Goal: Task Accomplishment & Management: Manage account settings

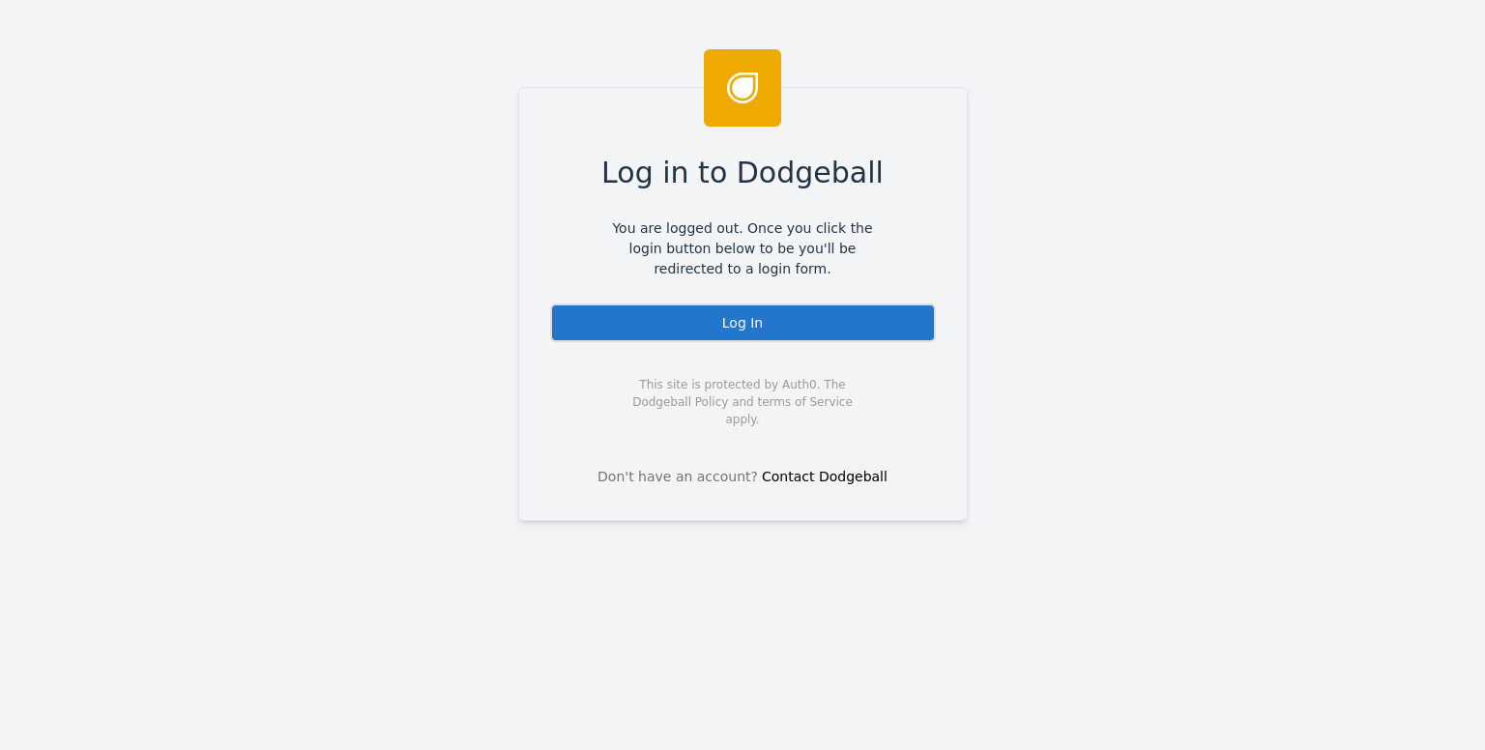
click at [615, 323] on div "Log In" at bounding box center [743, 323] width 386 height 39
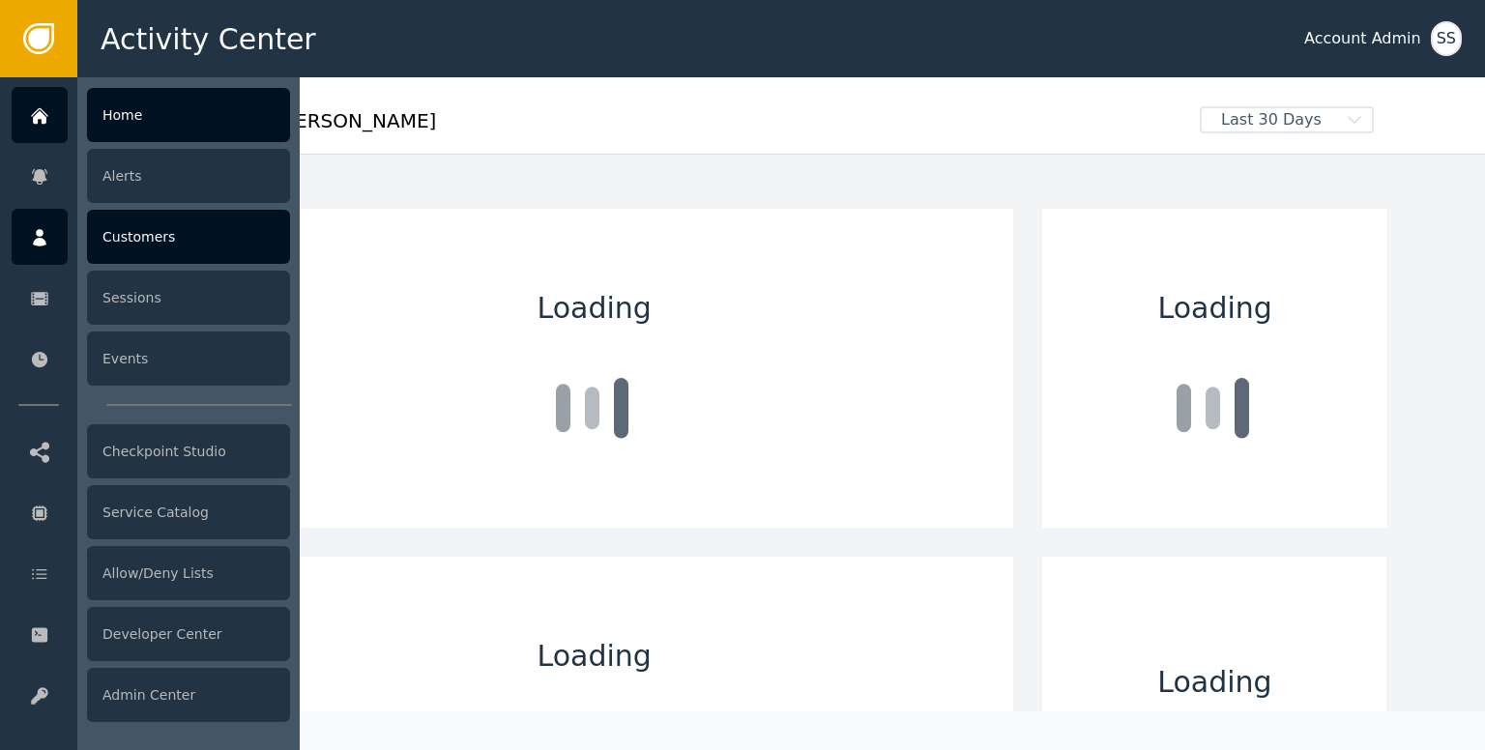
click at [39, 243] on icon at bounding box center [40, 237] width 14 height 17
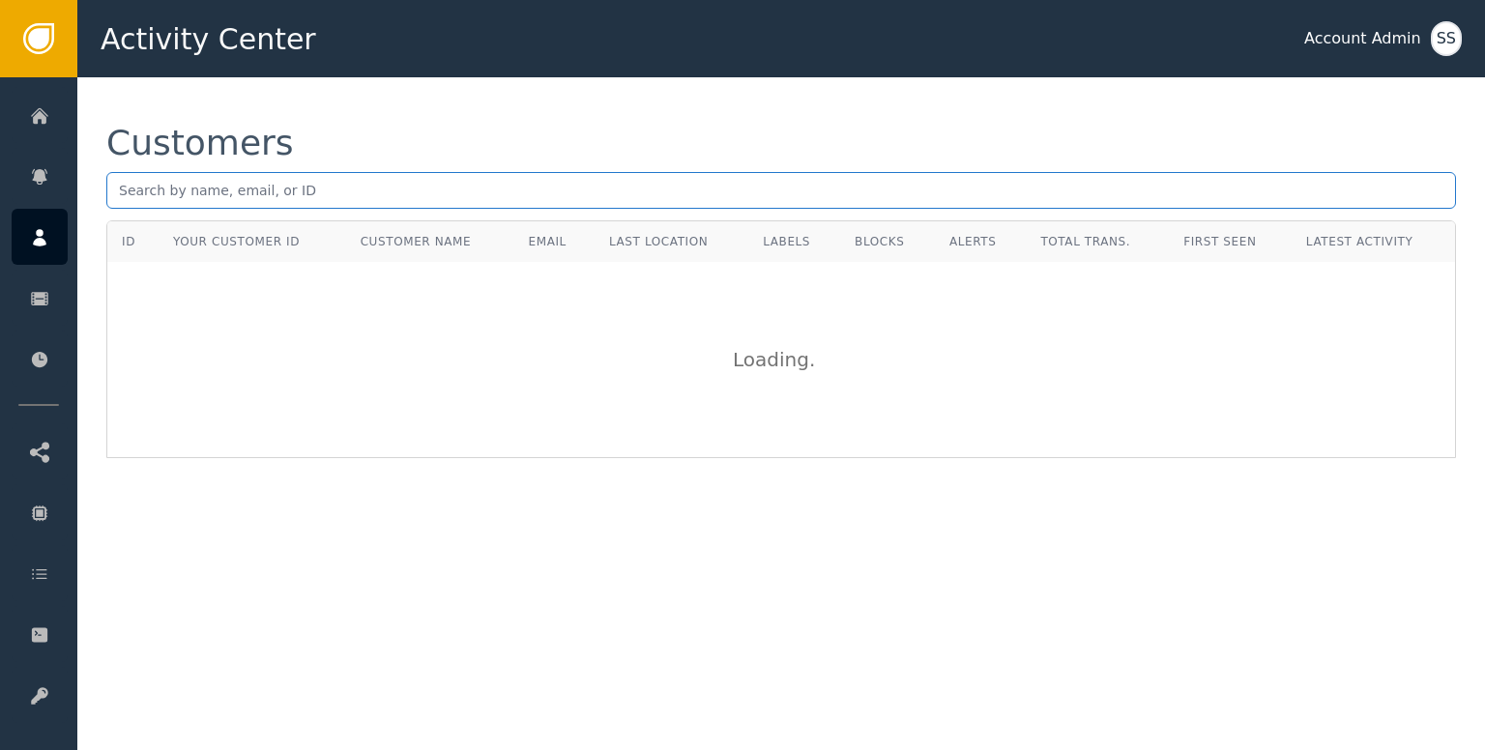
click at [278, 179] on input "text" at bounding box center [780, 190] width 1349 height 37
paste input "[EMAIL_ADDRESS][DOMAIN_NAME]"
type input "[EMAIL_ADDRESS][DOMAIN_NAME]"
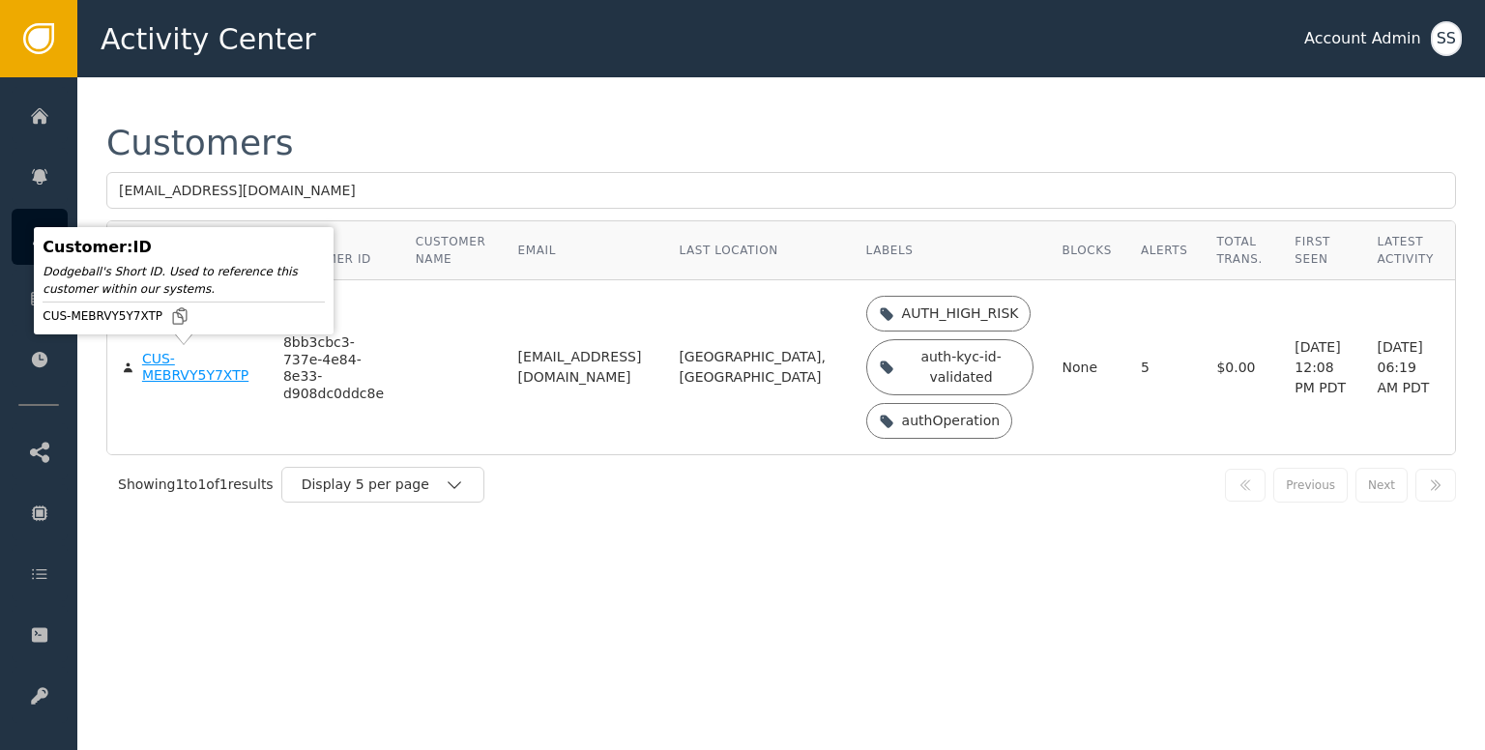
click at [220, 370] on div "CUS-MEBRVY5Y7XTP" at bounding box center [198, 368] width 112 height 34
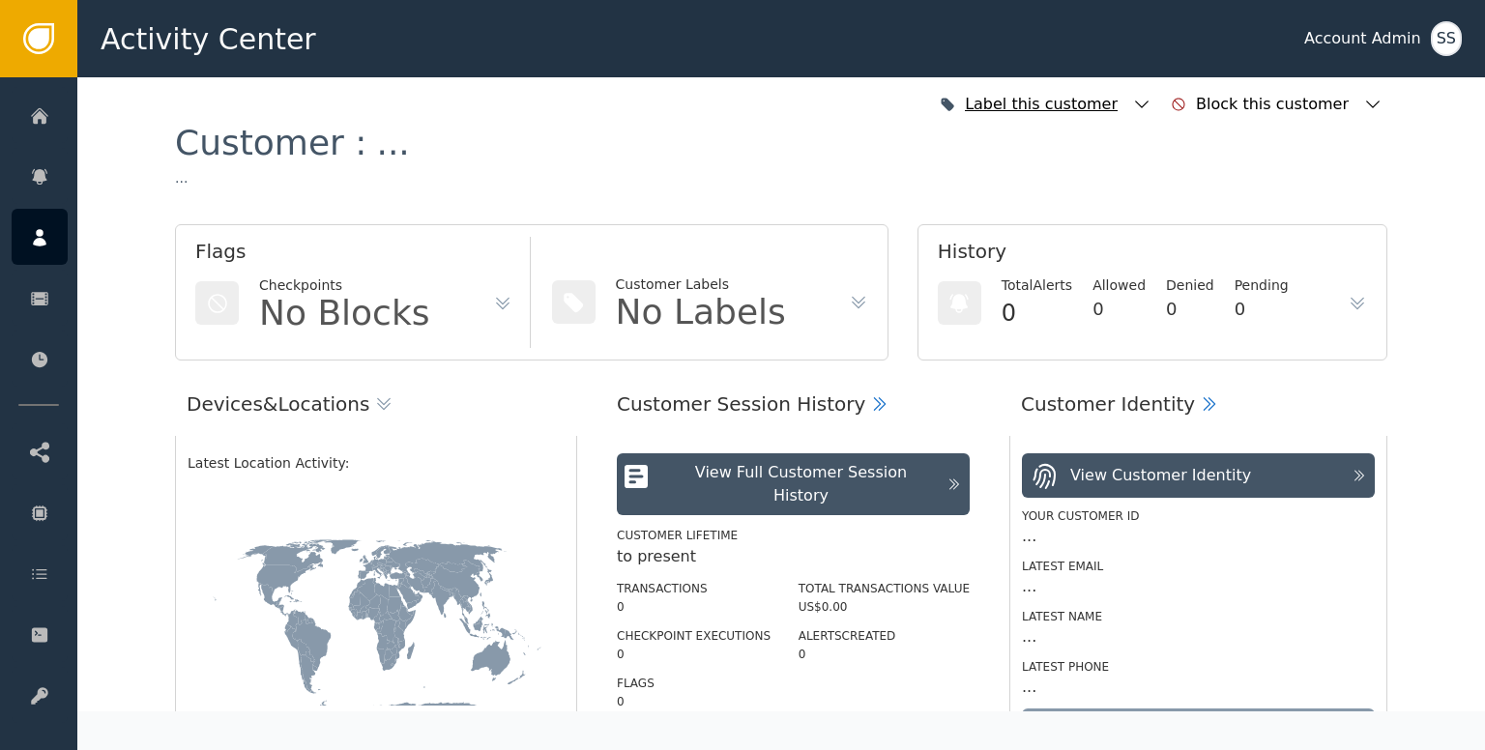
click at [1151, 101] on icon "button" at bounding box center [1141, 104] width 19 height 19
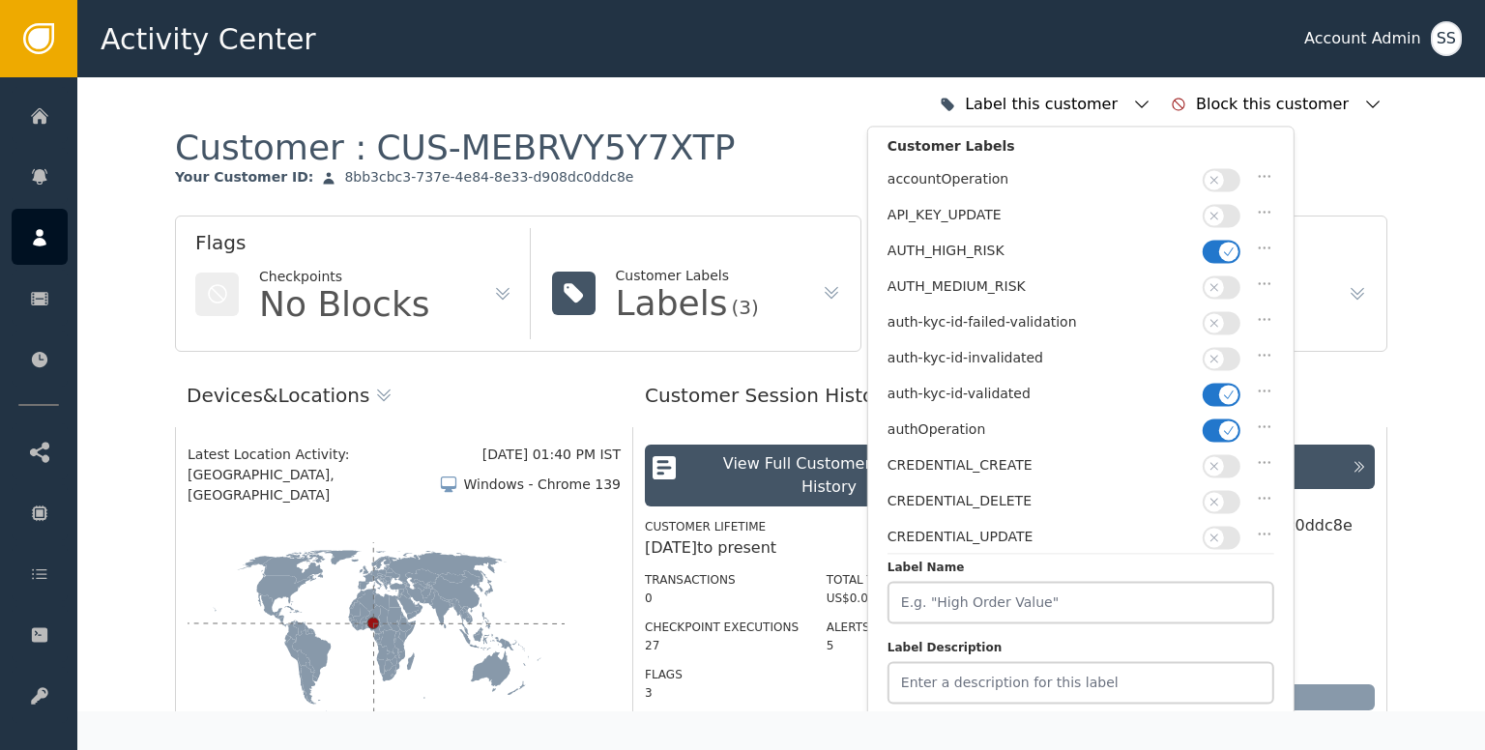
click at [1230, 245] on icon "button" at bounding box center [1229, 252] width 14 height 14
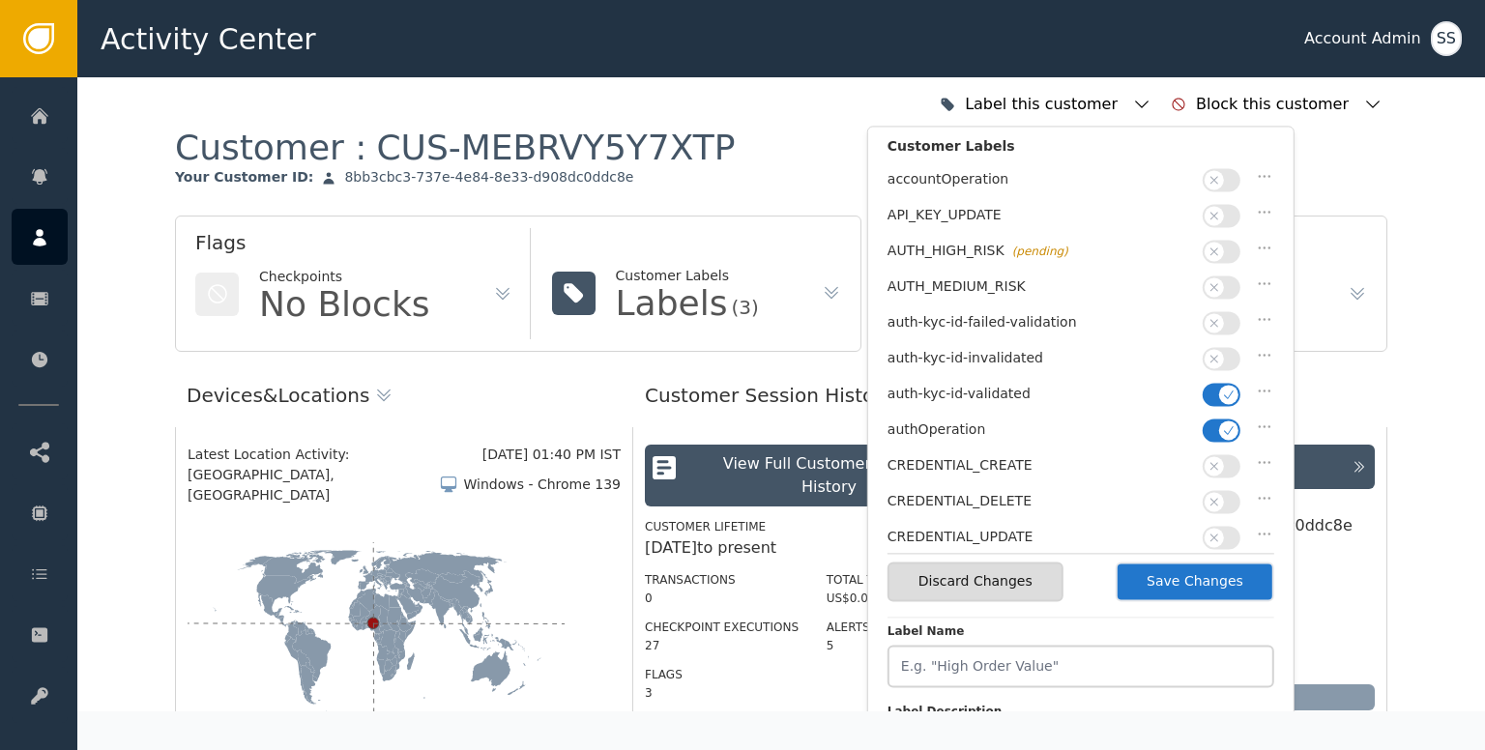
click at [1144, 581] on button "Save Changes" at bounding box center [1194, 582] width 159 height 40
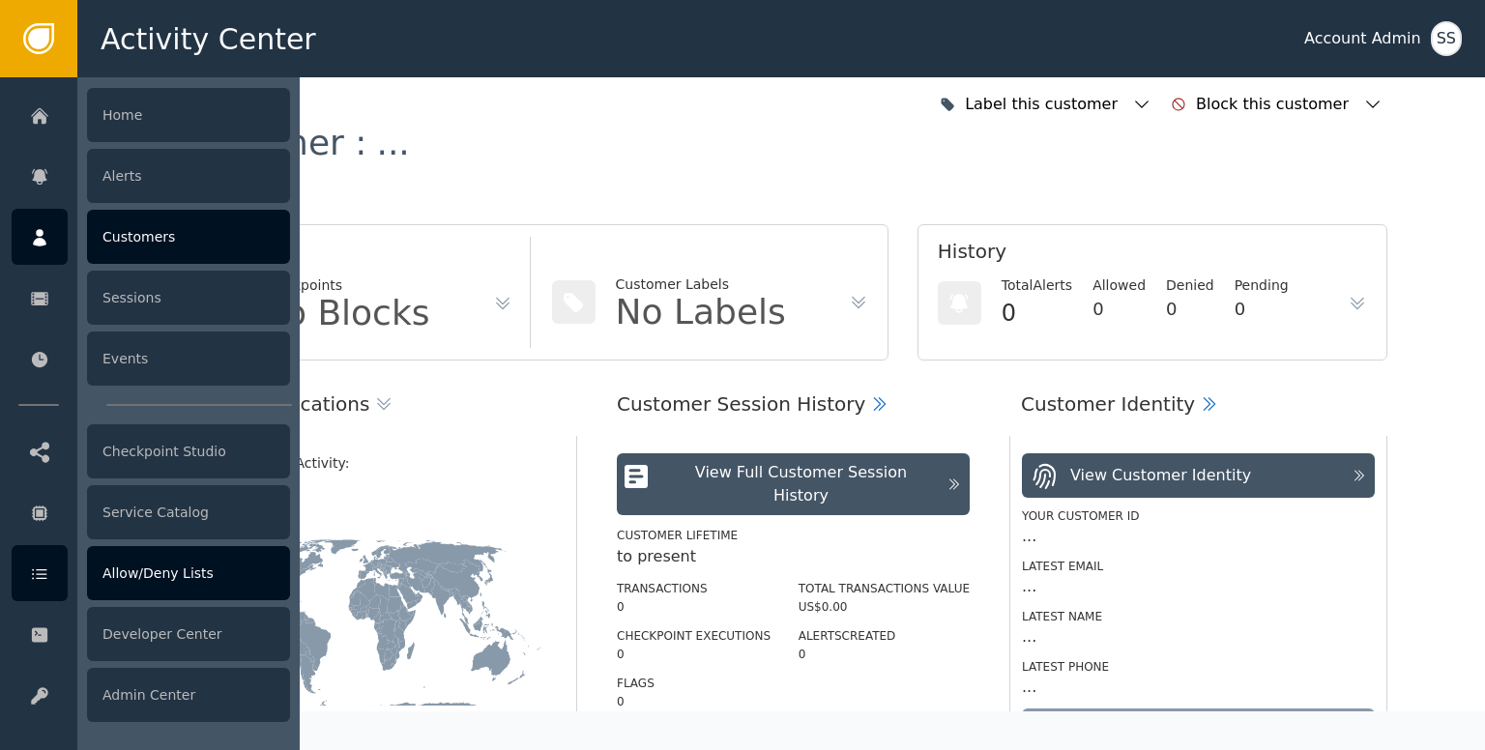
click at [173, 564] on div "Allow/Deny Lists" at bounding box center [188, 573] width 203 height 54
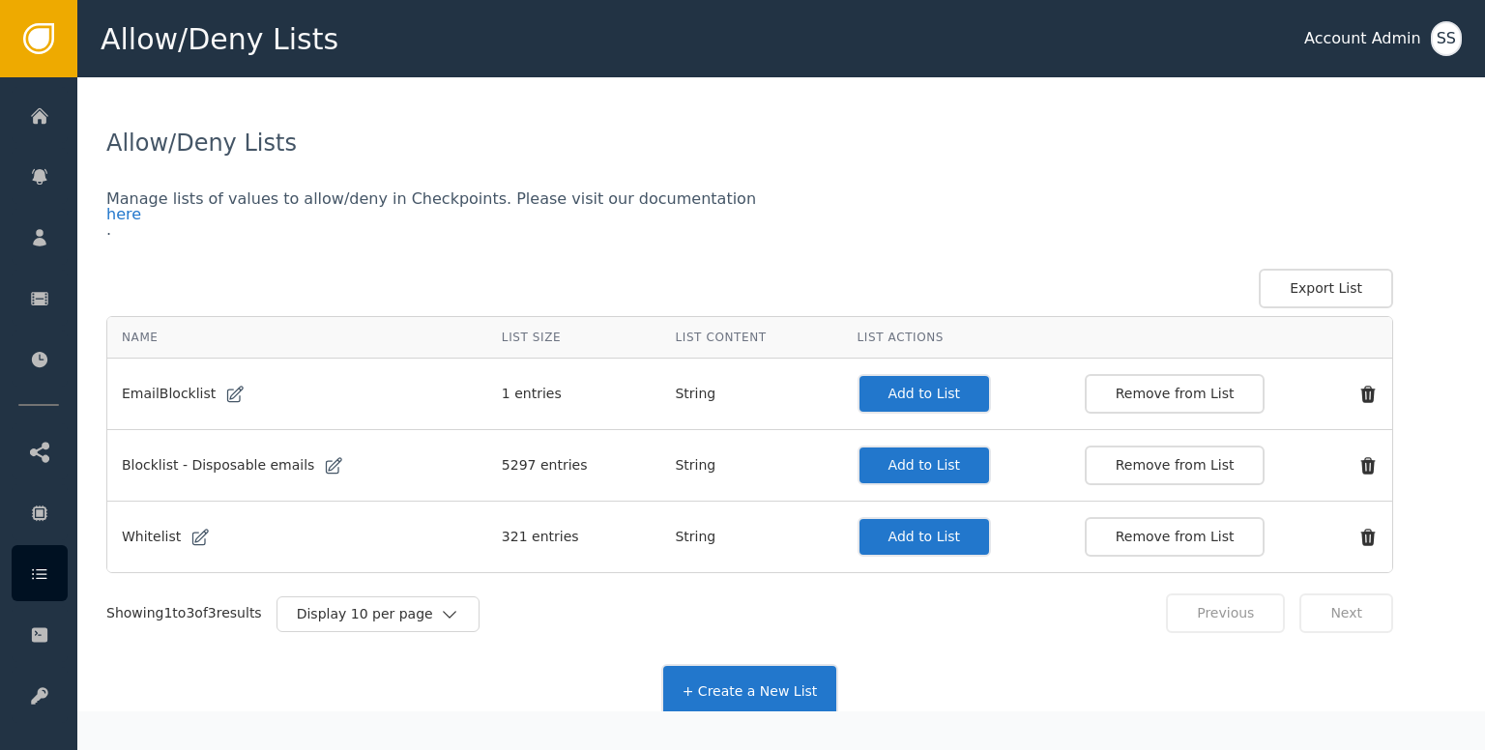
click at [885, 537] on button "Add to List" at bounding box center [924, 537] width 134 height 40
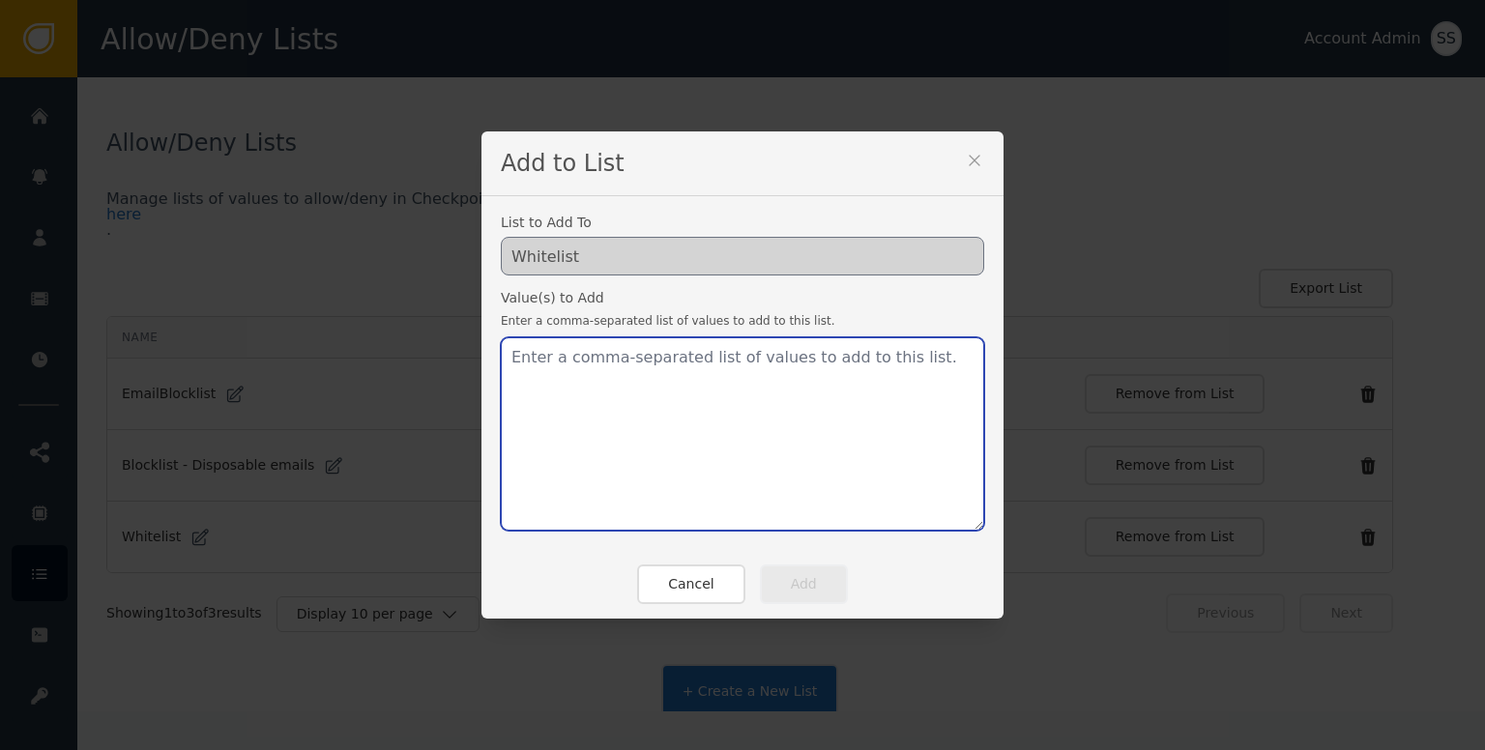
click at [750, 438] on textarea at bounding box center [742, 433] width 483 height 193
paste textarea "[EMAIL_ADDRESS][DOMAIN_NAME]"
type textarea "[EMAIL_ADDRESS][DOMAIN_NAME]"
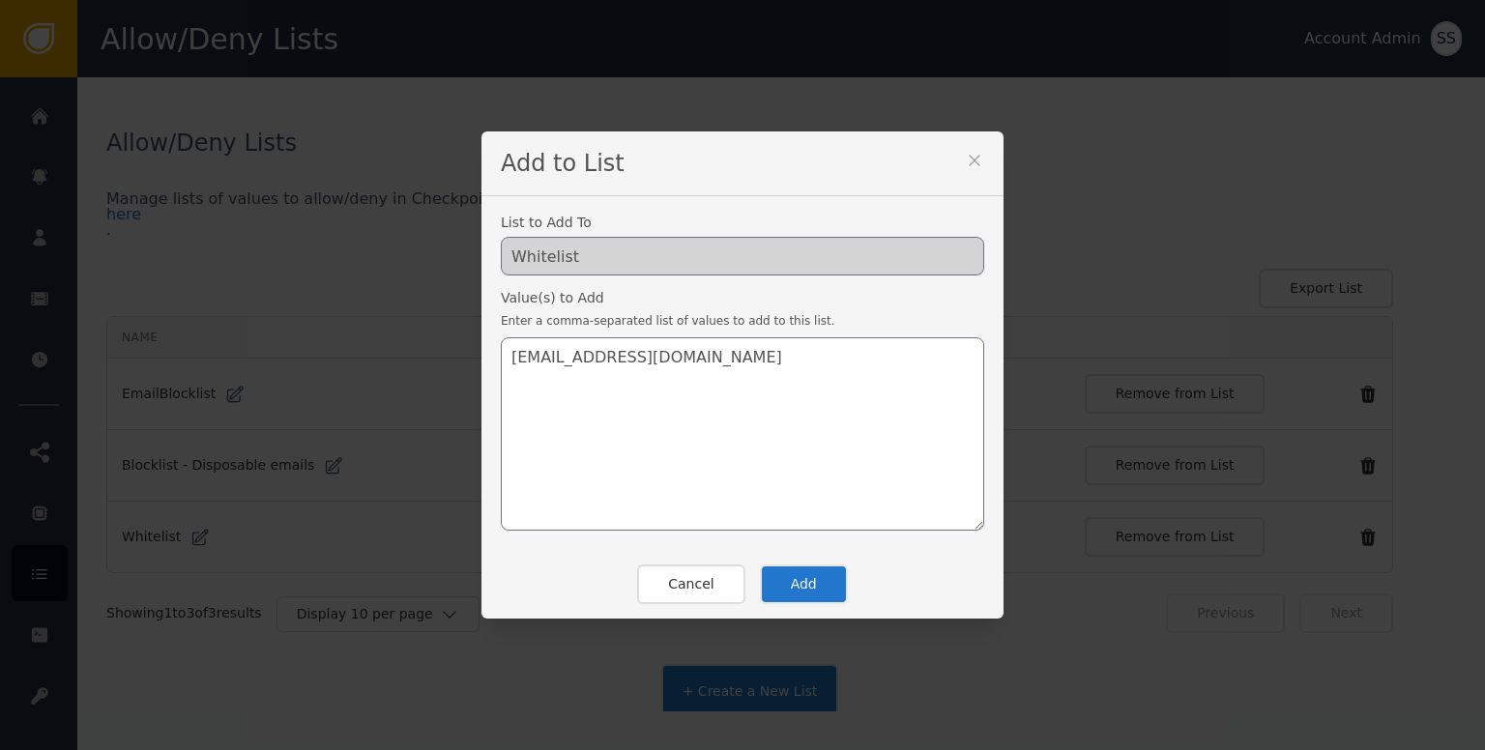
click at [787, 586] on button "Add" at bounding box center [804, 585] width 88 height 40
